Goal: Transaction & Acquisition: Purchase product/service

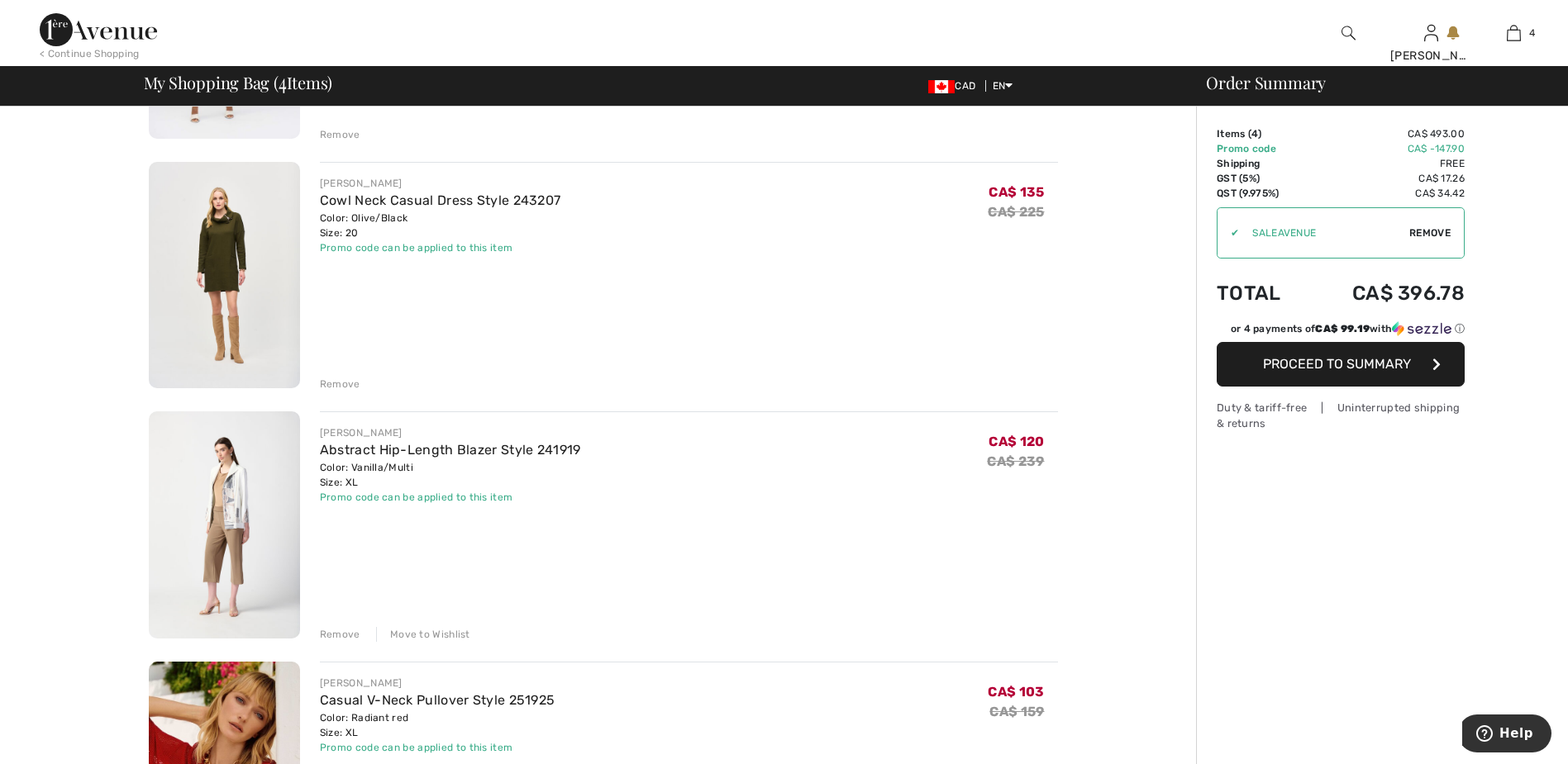
scroll to position [578, 0]
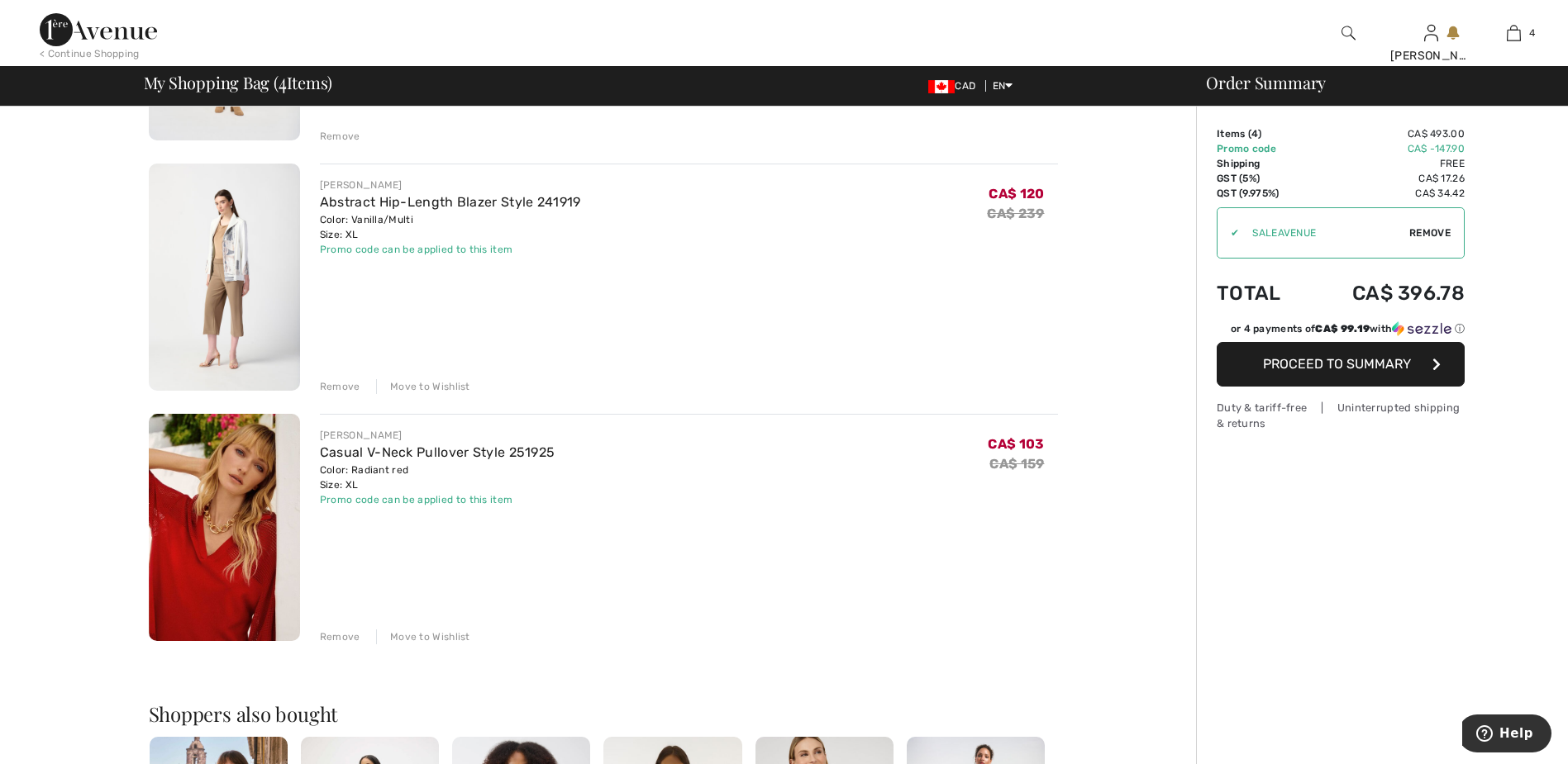
click at [433, 637] on div "Move to Wishlist" at bounding box center [422, 636] width 94 height 15
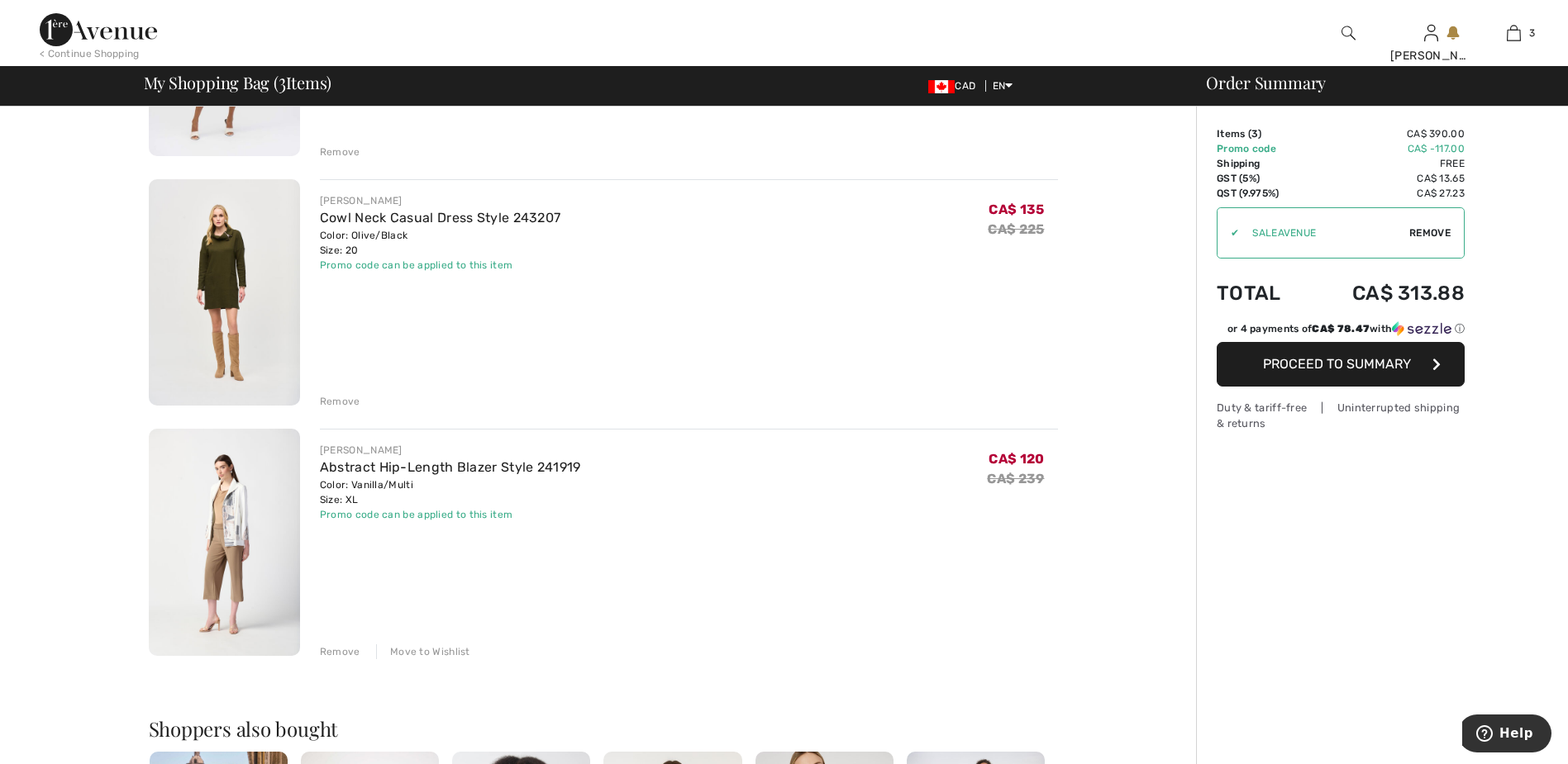
scroll to position [165, 0]
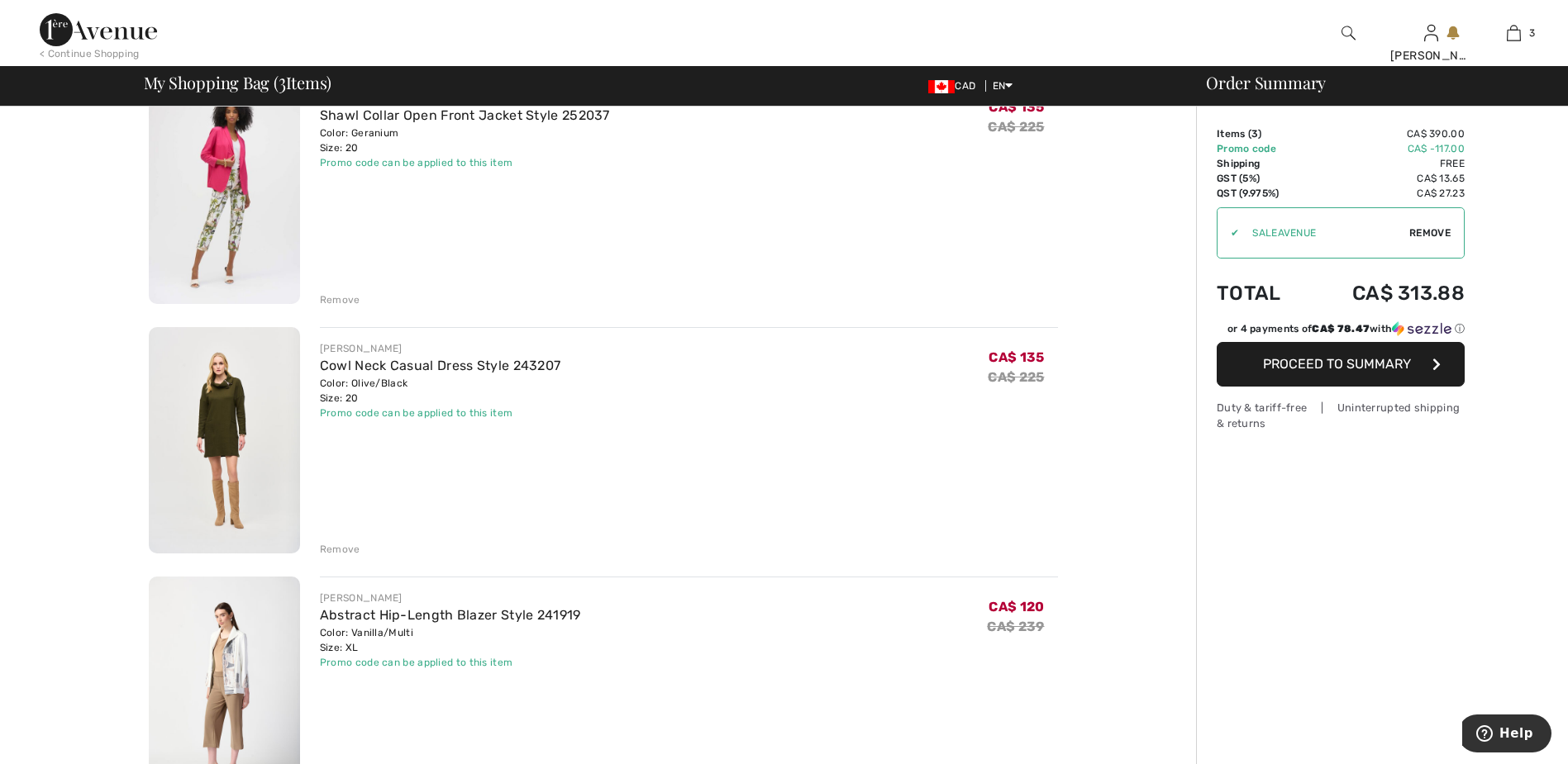
click at [1340, 359] on span "Proceed to Summary" at bounding box center [1336, 363] width 148 height 16
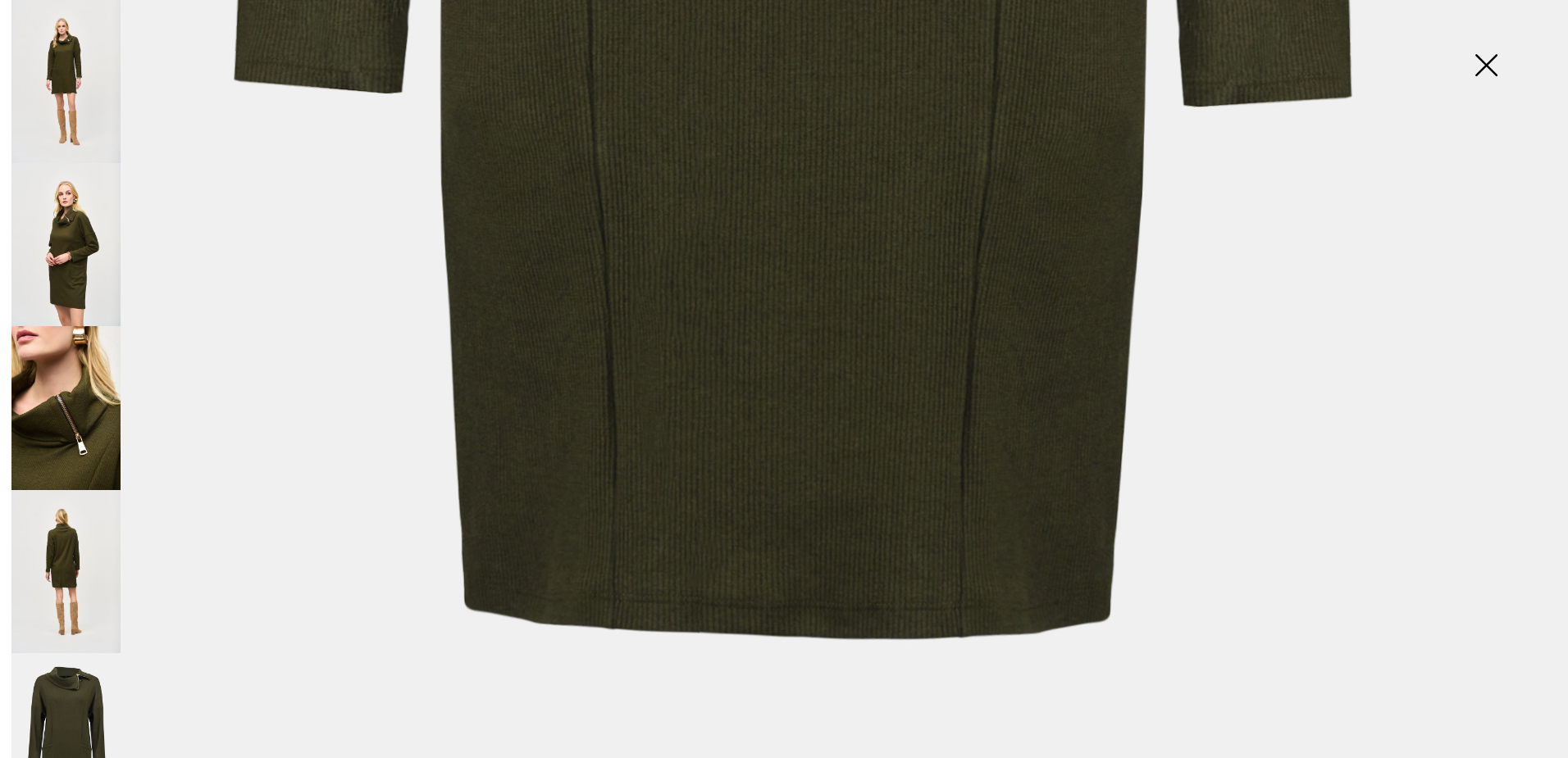
scroll to position [1575, 0]
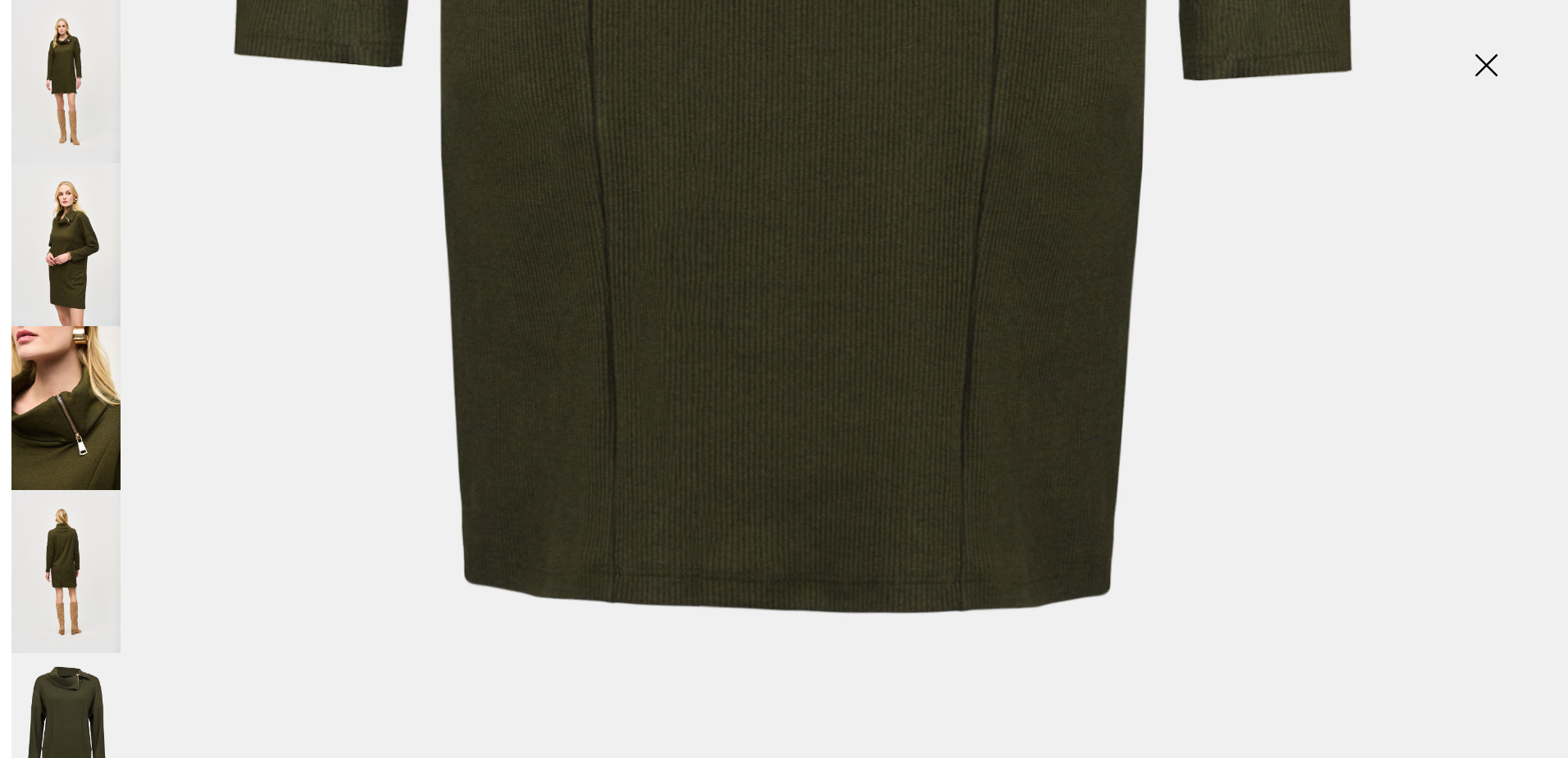
click at [74, 560] on img at bounding box center [65, 571] width 109 height 163
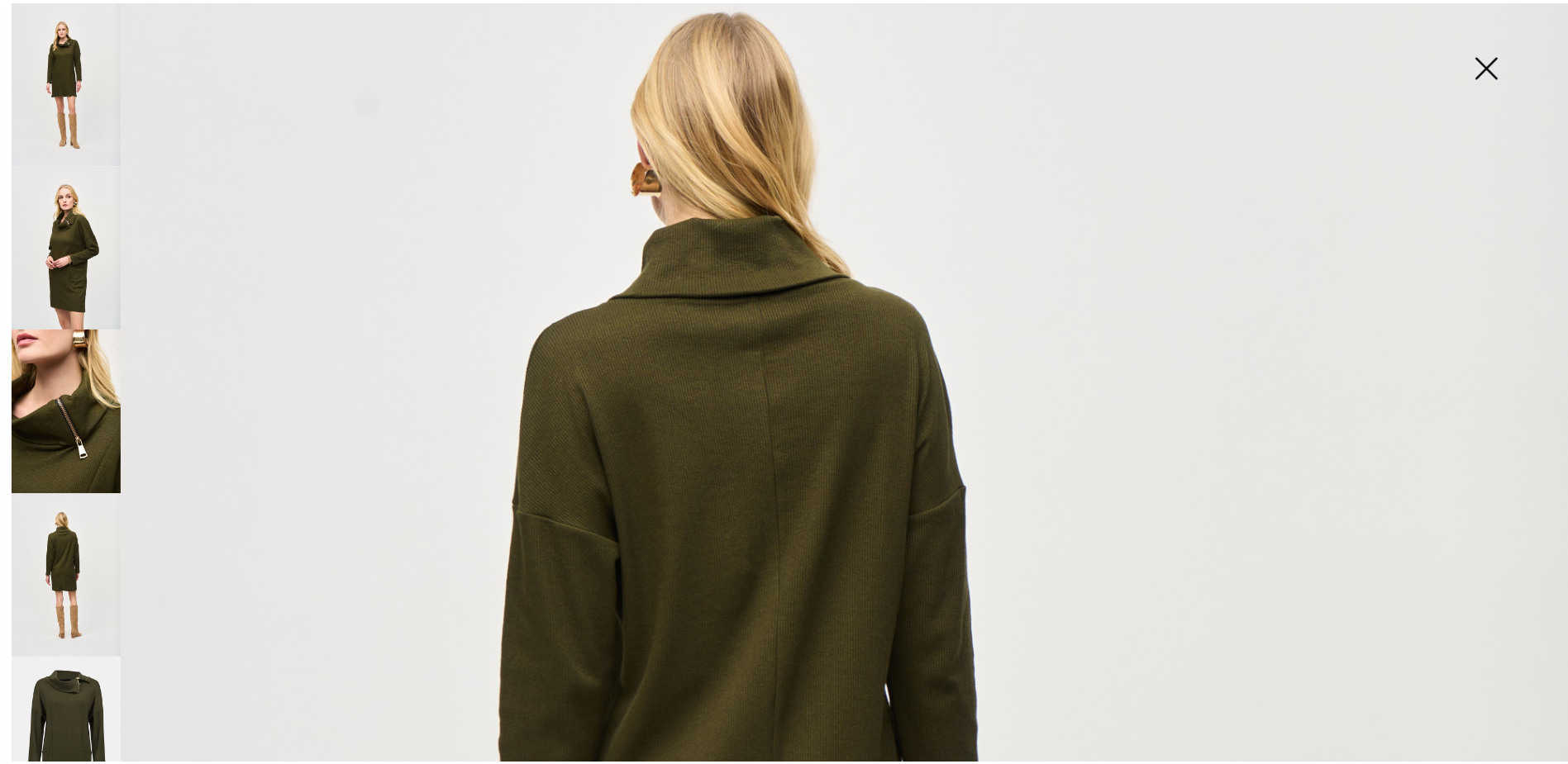
scroll to position [262, 0]
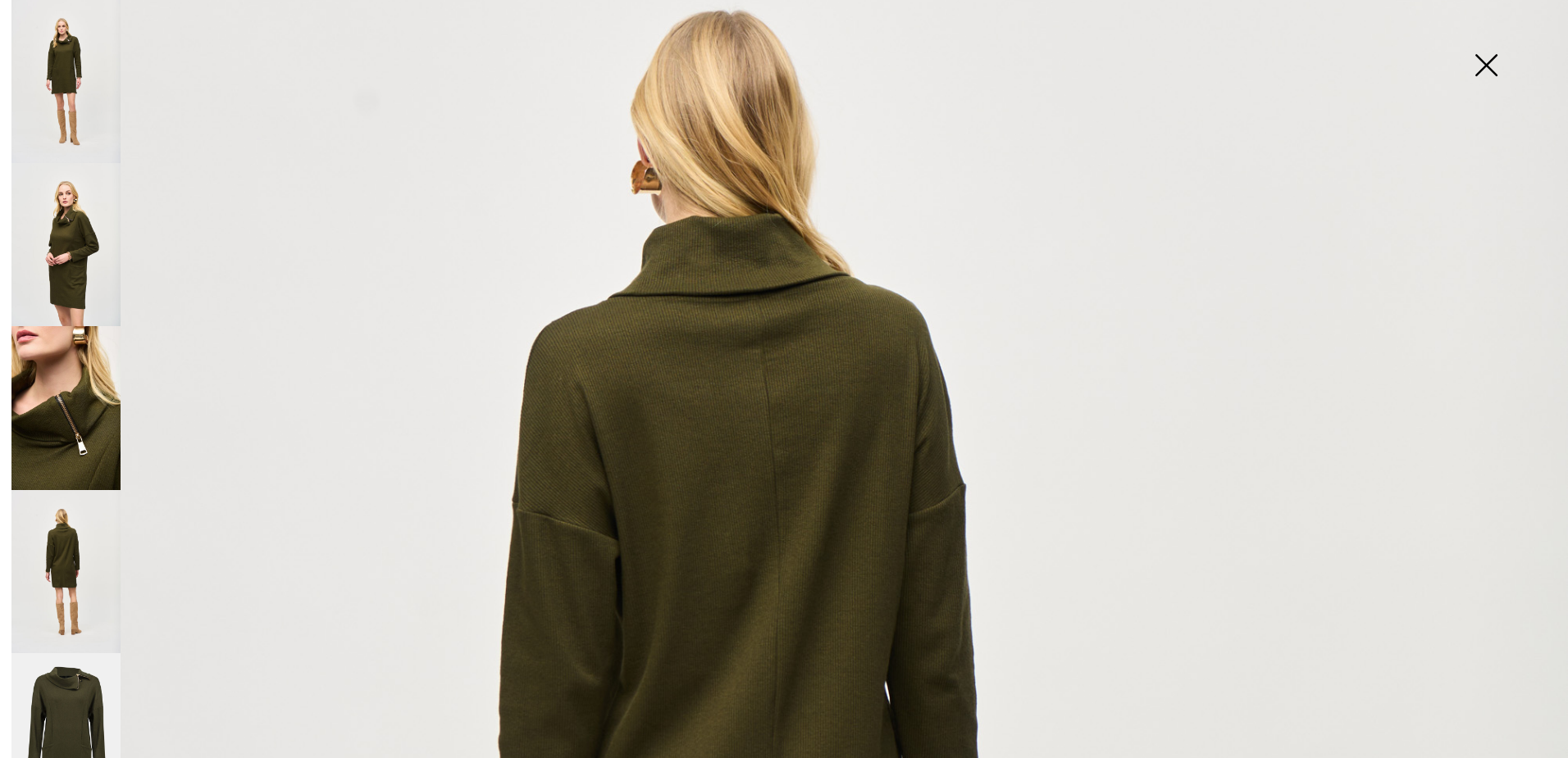
click at [1491, 71] on img at bounding box center [1486, 67] width 82 height 85
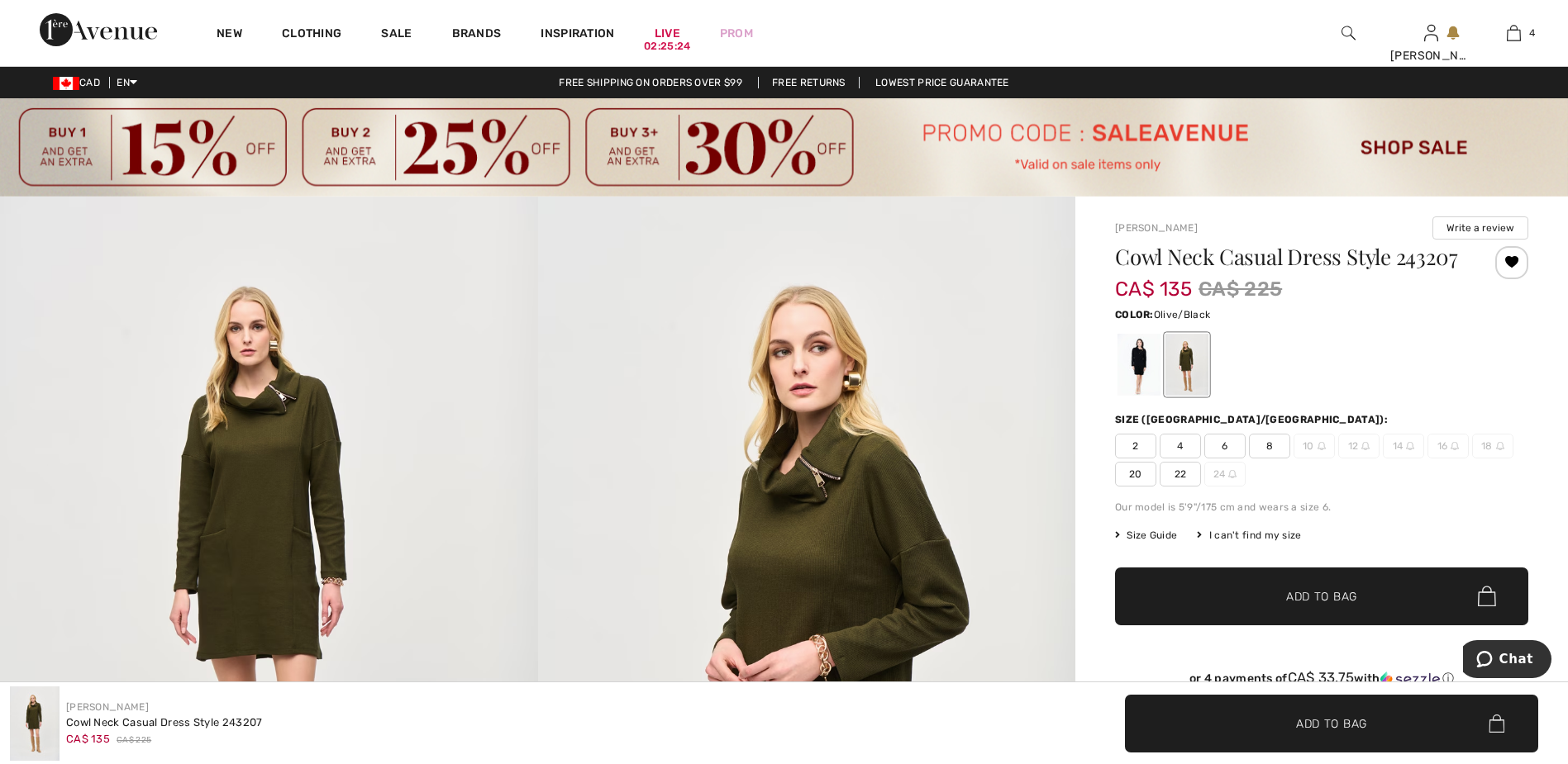
click at [1212, 129] on img at bounding box center [784, 148] width 1568 height 98
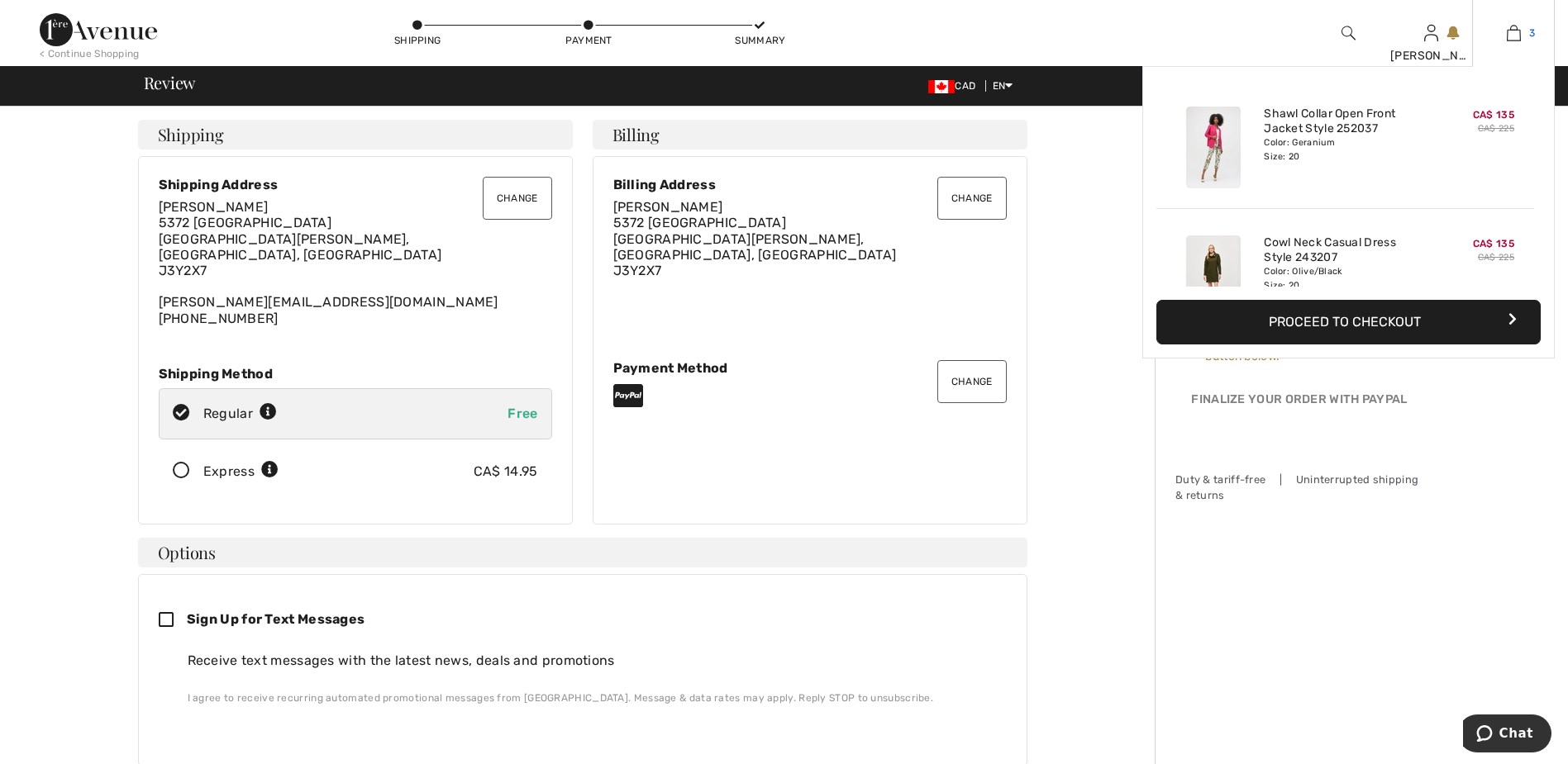
click at [1522, 29] on link "3" at bounding box center [1514, 33] width 81 height 20
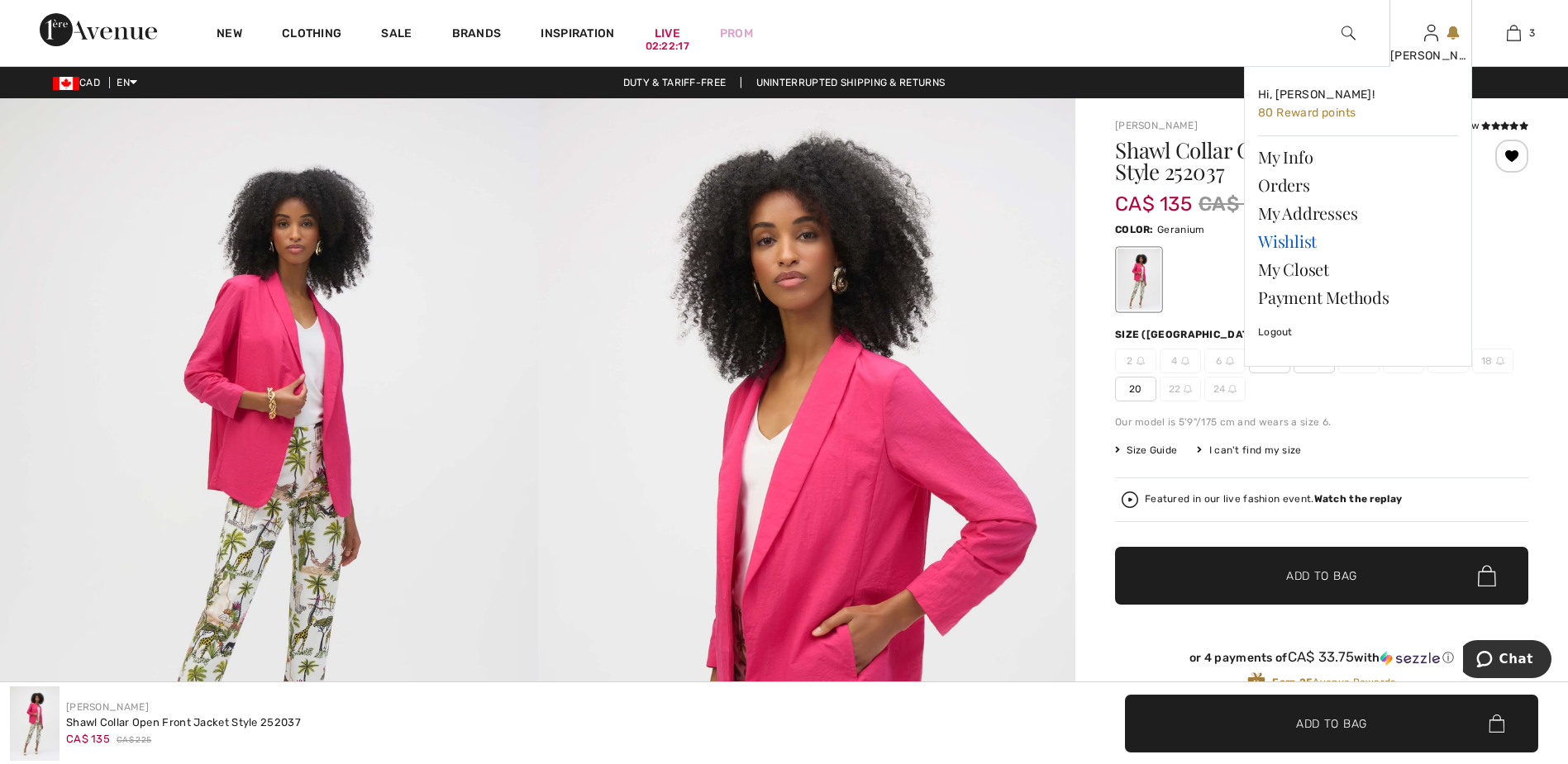
click at [1280, 243] on link "Wishlist" at bounding box center [1358, 241] width 200 height 28
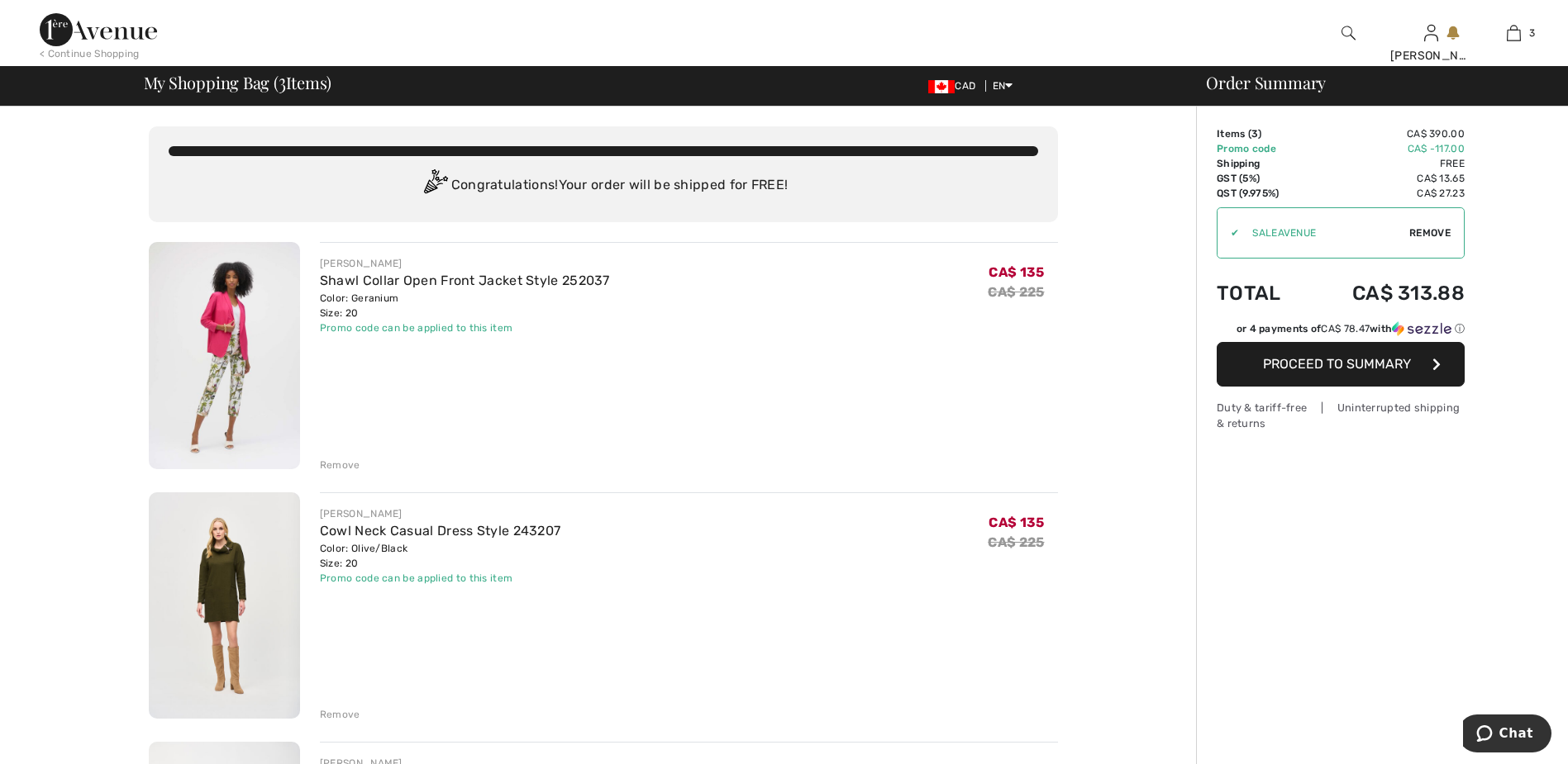
click at [337, 466] on div "Remove" at bounding box center [339, 464] width 41 height 15
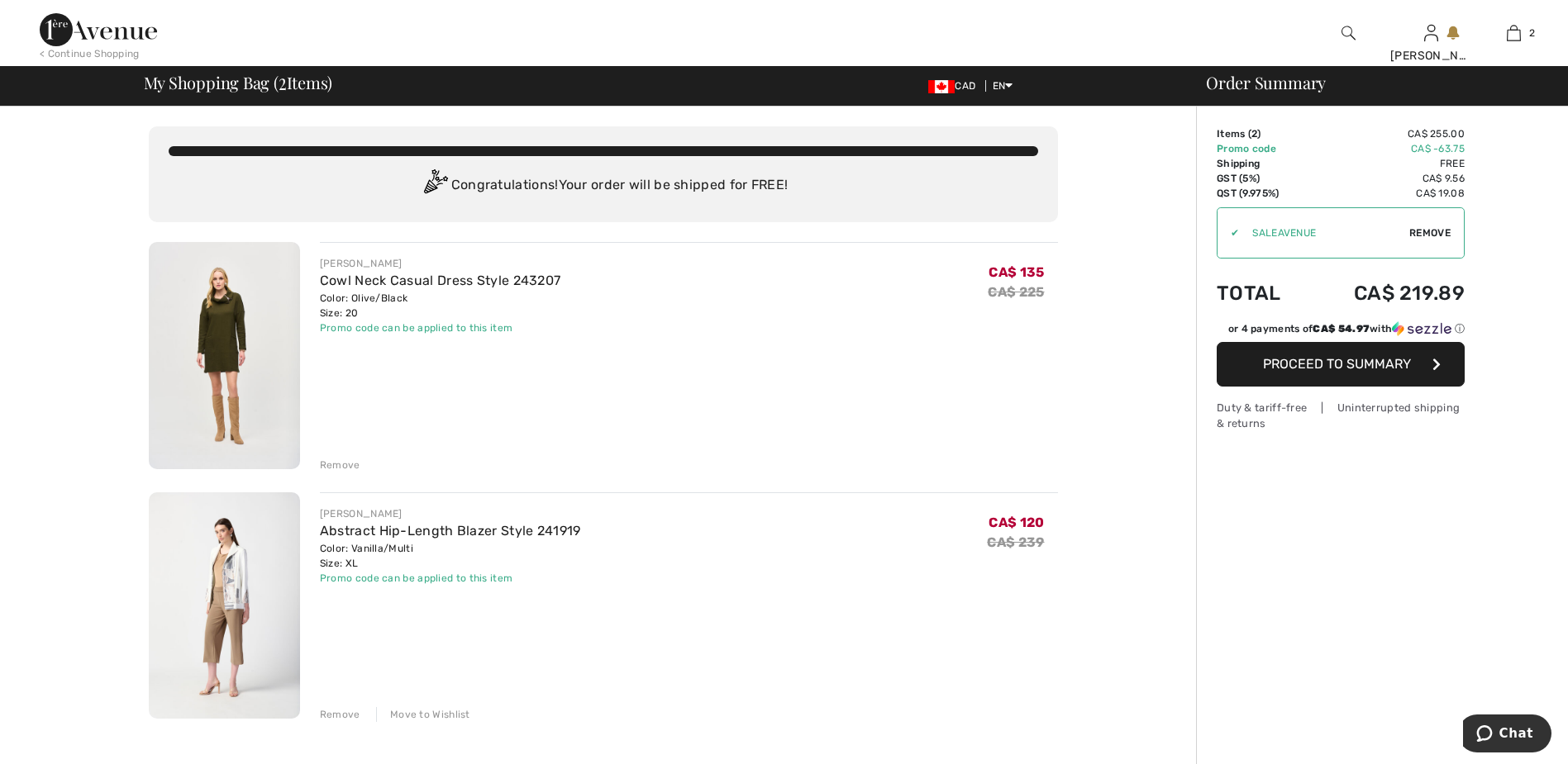
click at [1312, 363] on span "Proceed to Summary" at bounding box center [1336, 363] width 148 height 16
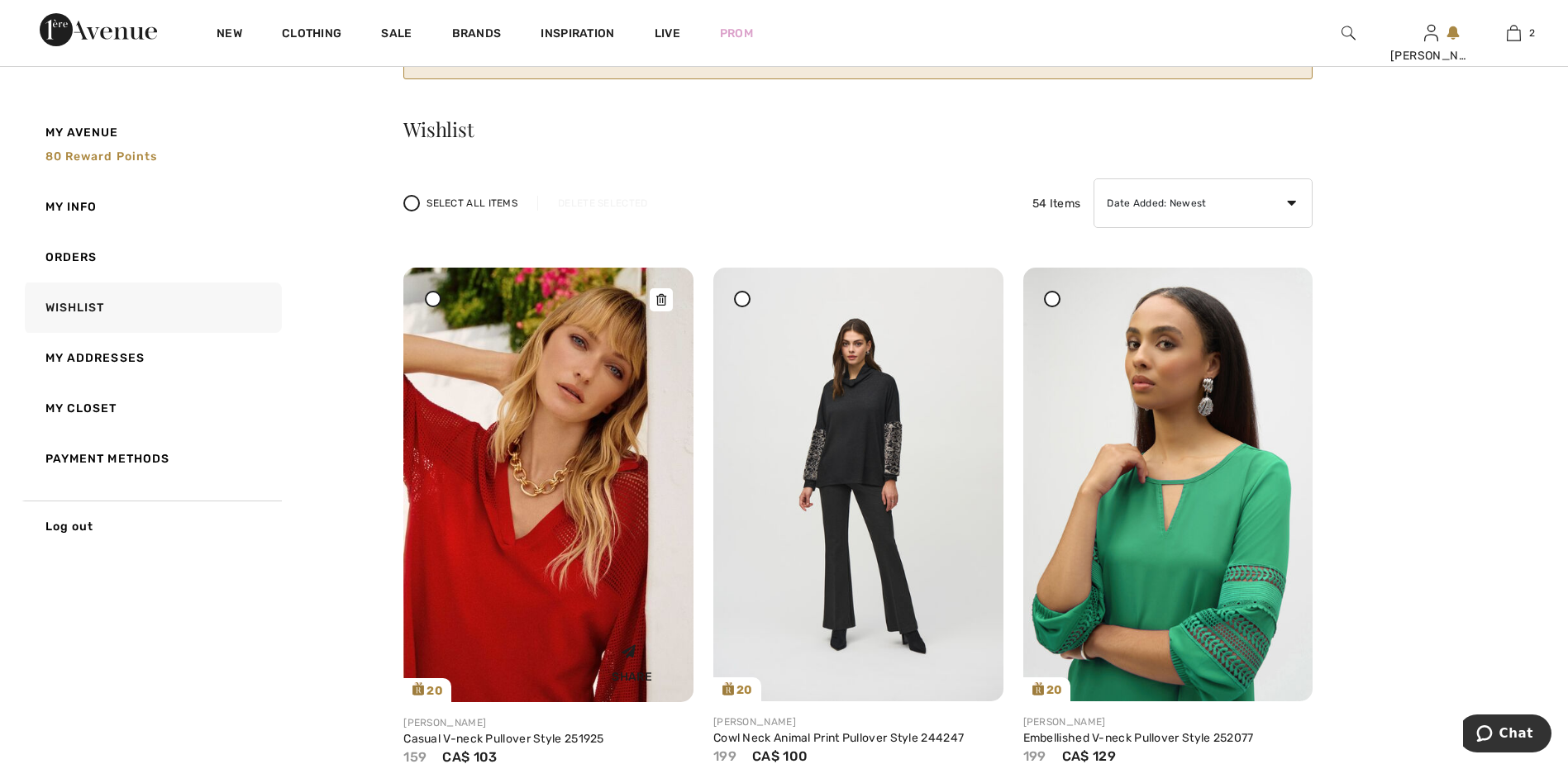
scroll to position [248, 0]
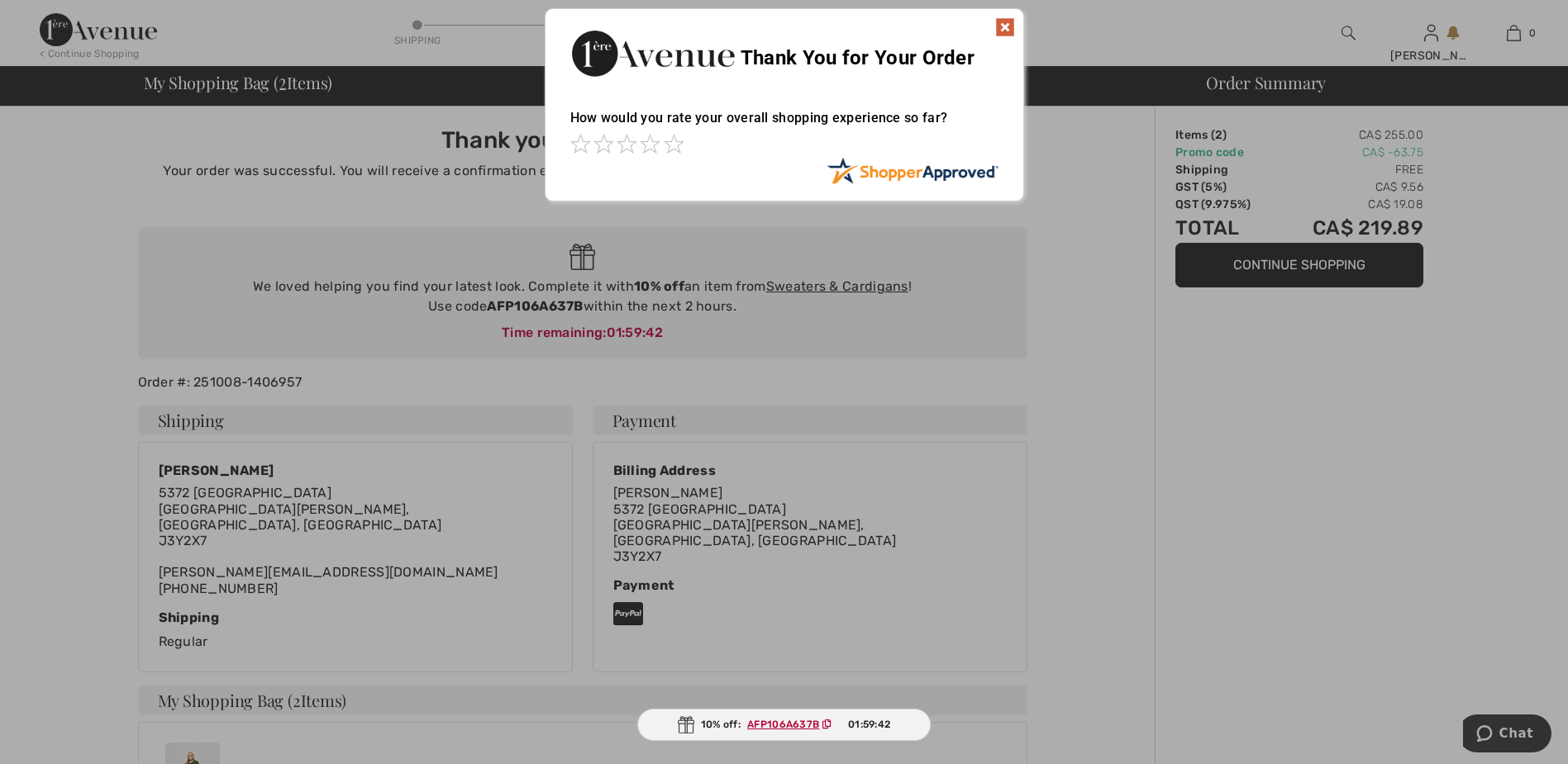
click at [999, 26] on img at bounding box center [1004, 27] width 20 height 20
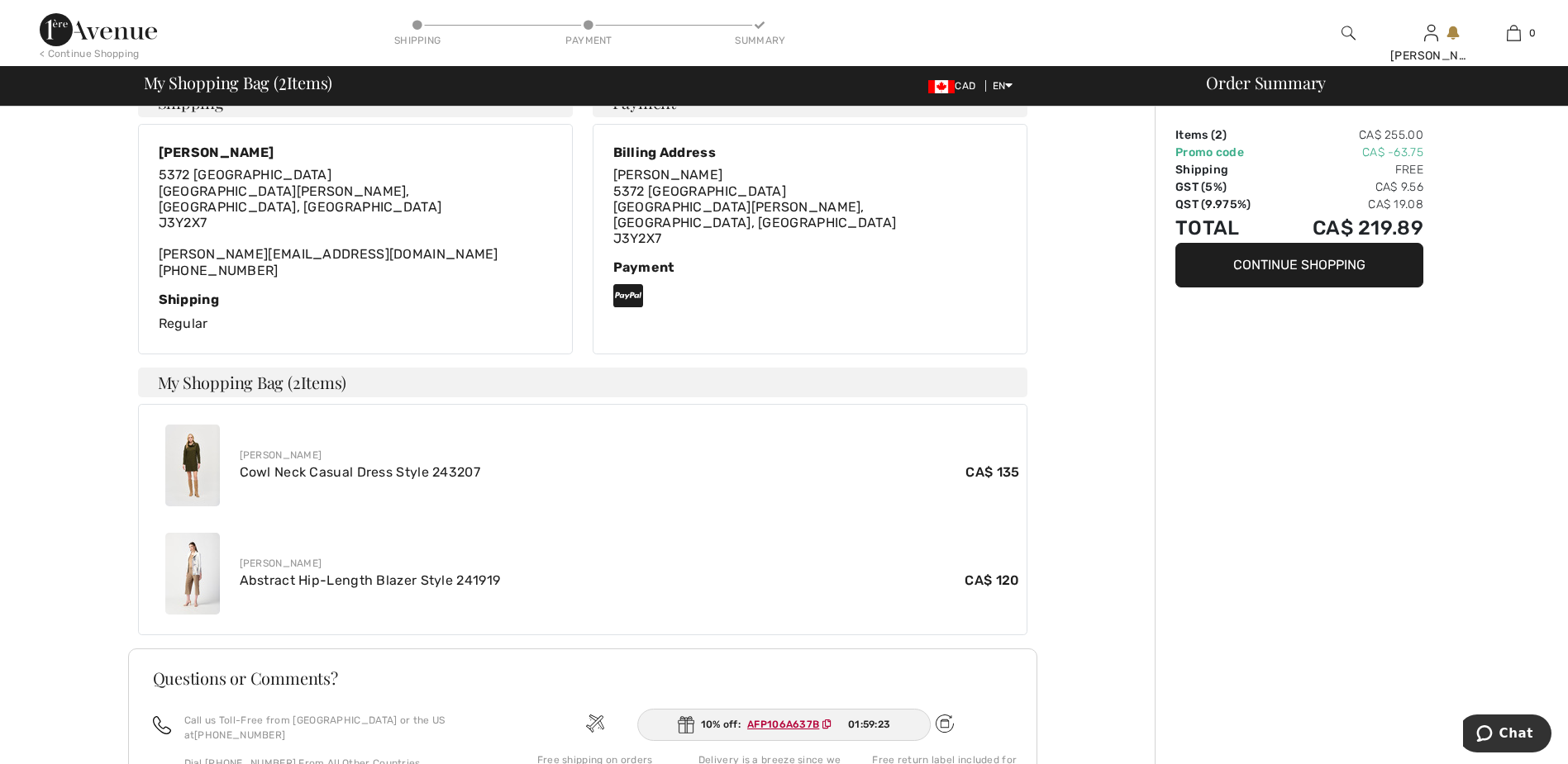
scroll to position [331, 0]
